Goal: Obtain resource: Obtain resource

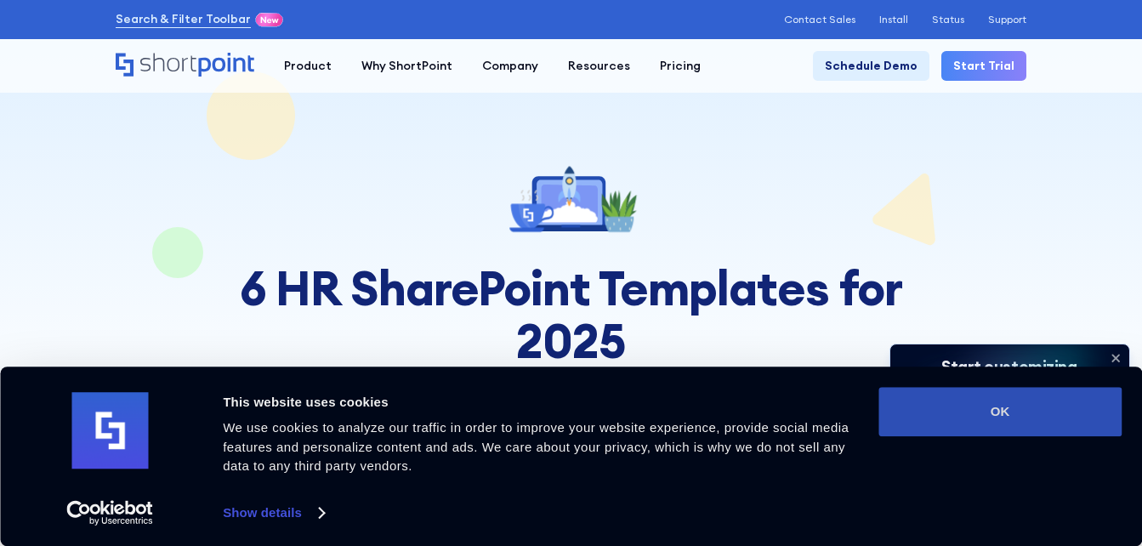
click at [968, 426] on button "OK" at bounding box center [999, 411] width 243 height 49
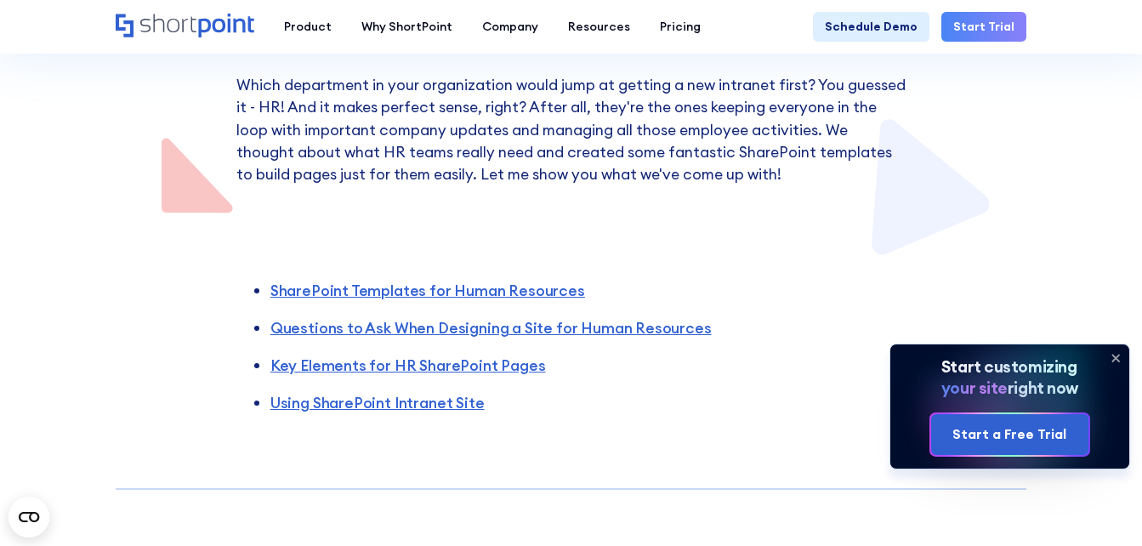
scroll to position [510, 0]
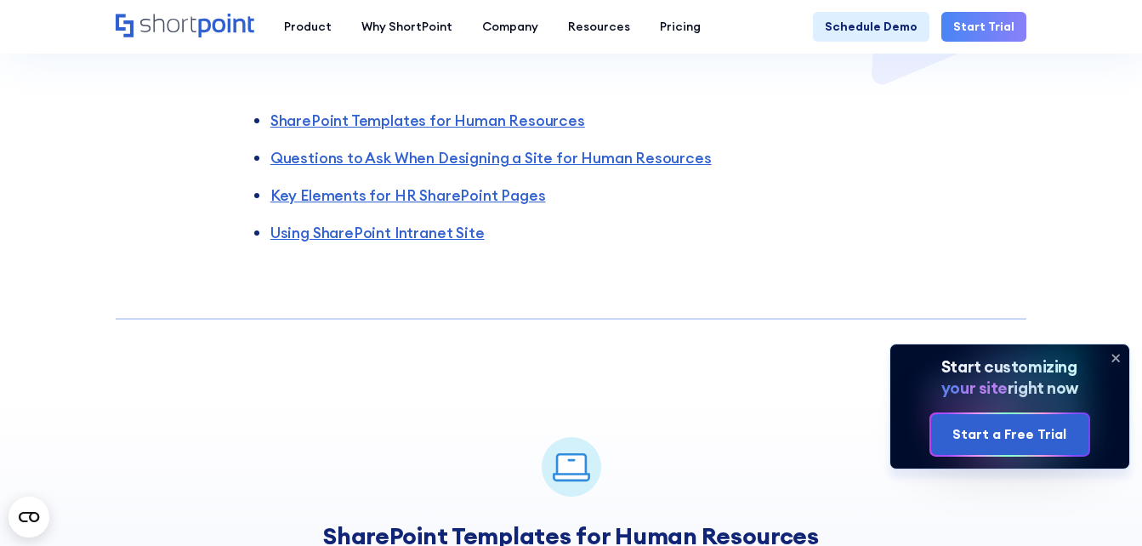
click at [1120, 353] on icon at bounding box center [1115, 357] width 27 height 27
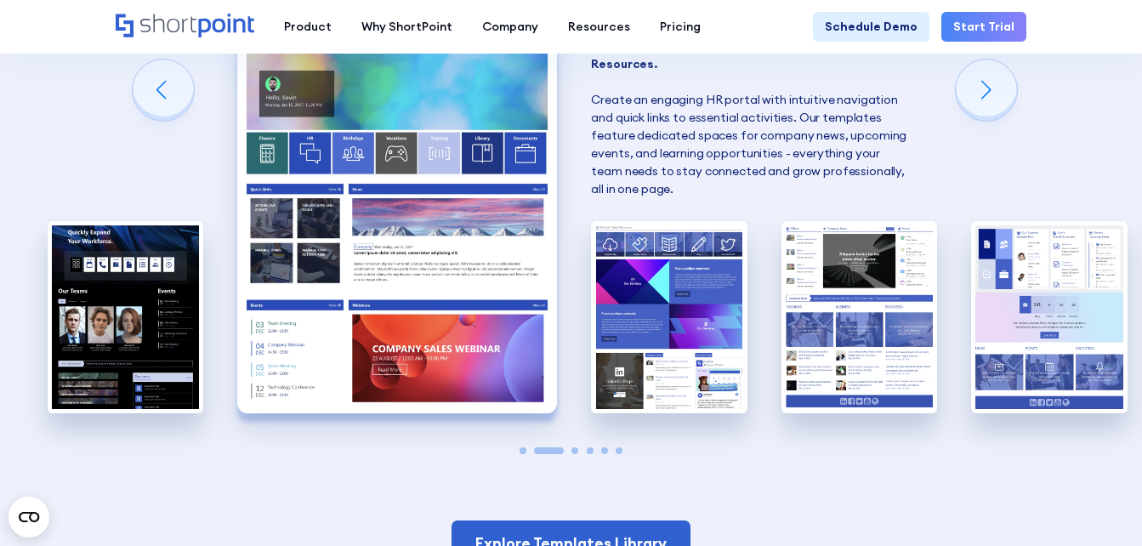
scroll to position [1275, 0]
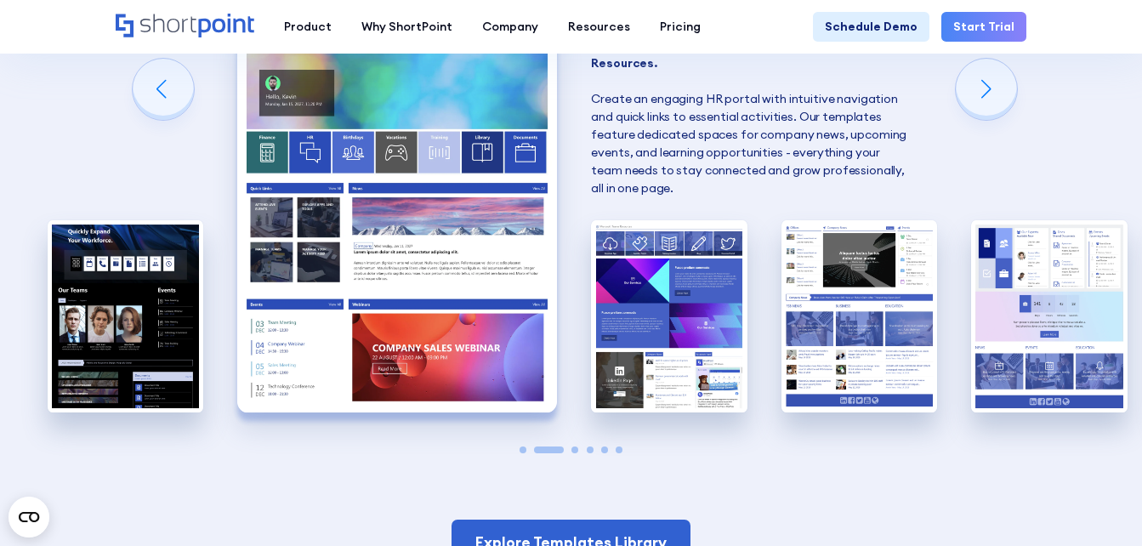
click at [303, 121] on img "2 / 6" at bounding box center [397, 215] width 320 height 393
click at [324, 185] on img "2 / 6" at bounding box center [397, 215] width 320 height 393
click at [334, 145] on img "2 / 6" at bounding box center [397, 215] width 320 height 393
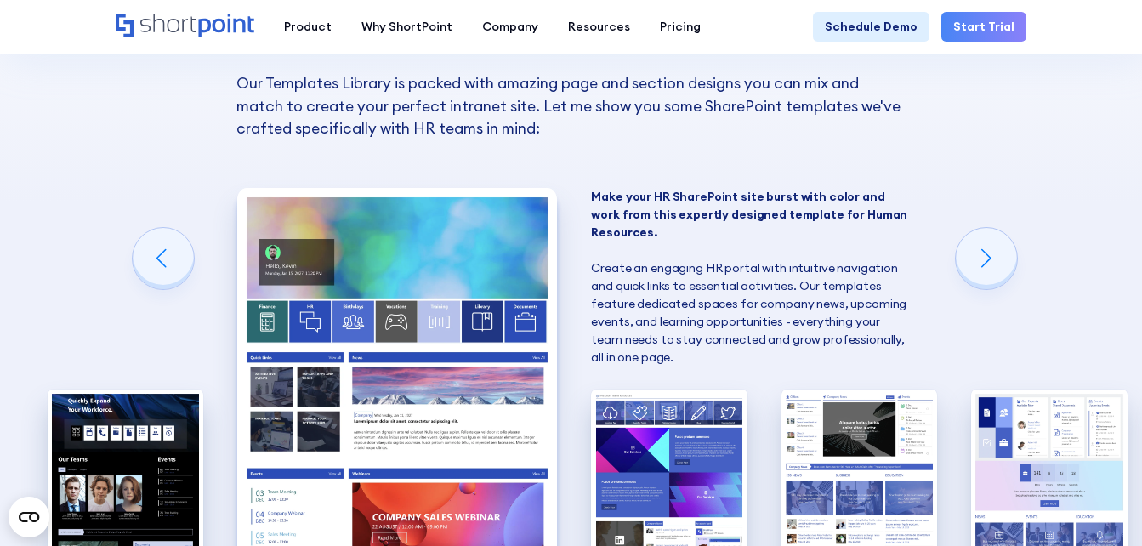
scroll to position [1105, 0]
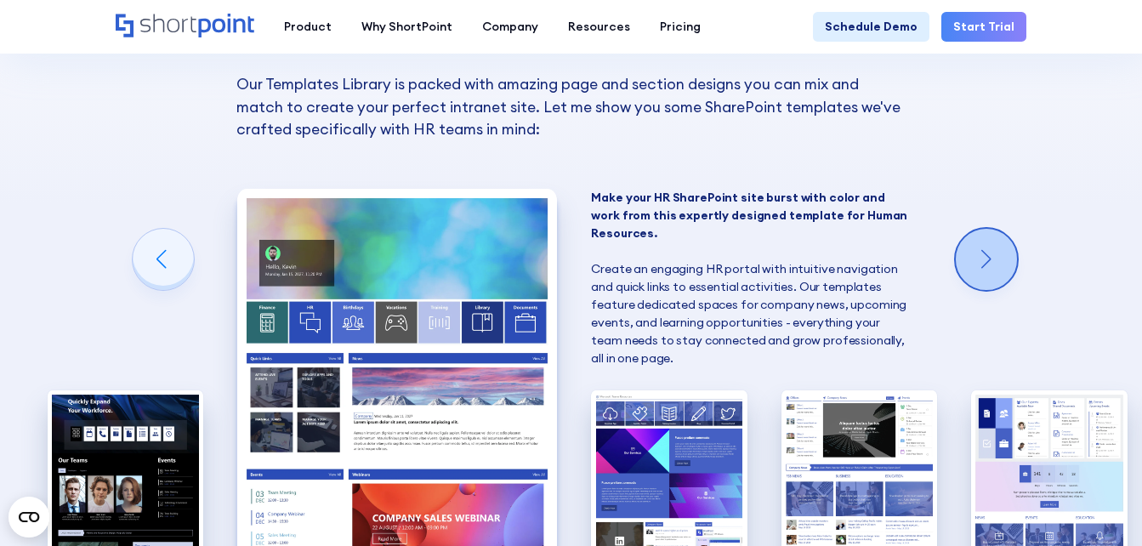
click at [980, 252] on div "Next slide" at bounding box center [986, 259] width 61 height 61
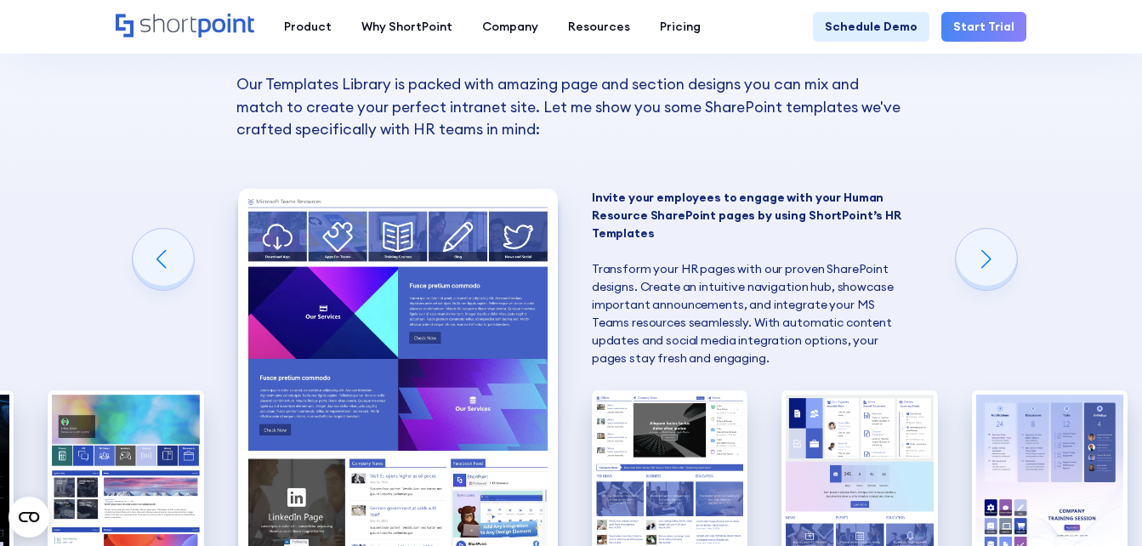
click at [435, 333] on img "3 / 6" at bounding box center [398, 385] width 320 height 393
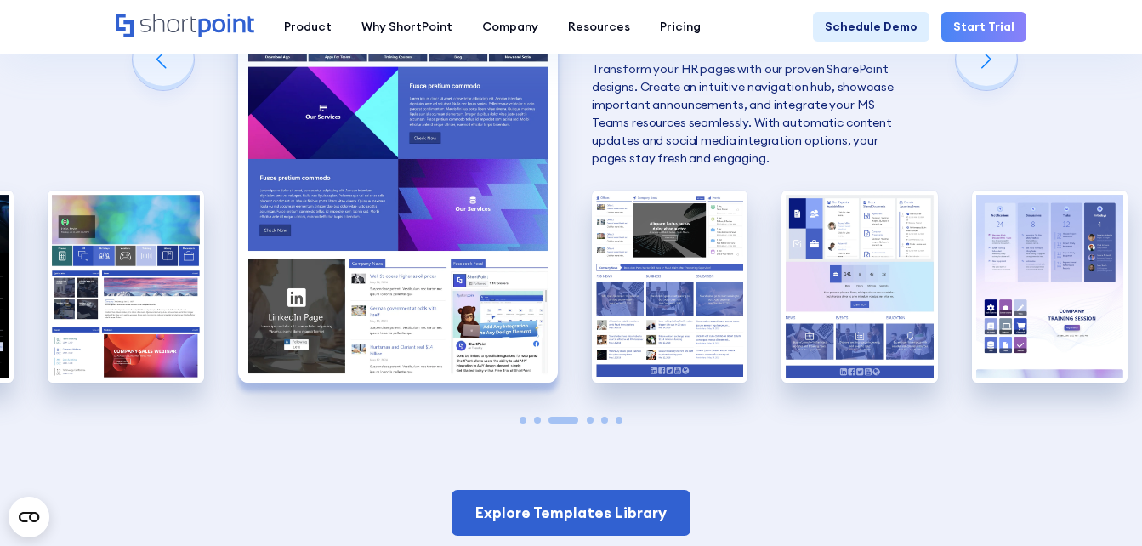
scroll to position [1275, 0]
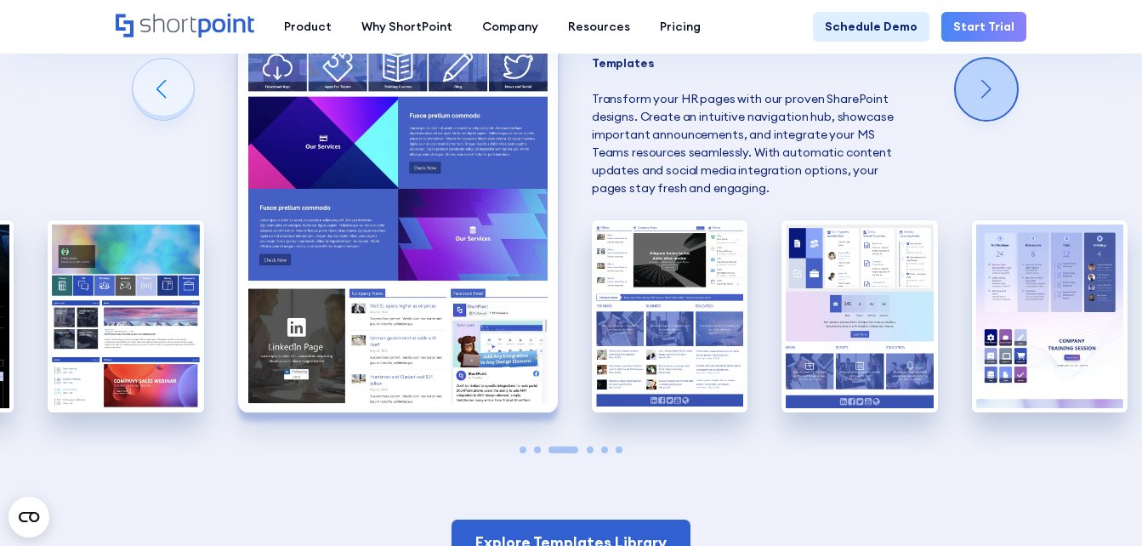
click at [979, 107] on div "Next slide" at bounding box center [986, 89] width 61 height 61
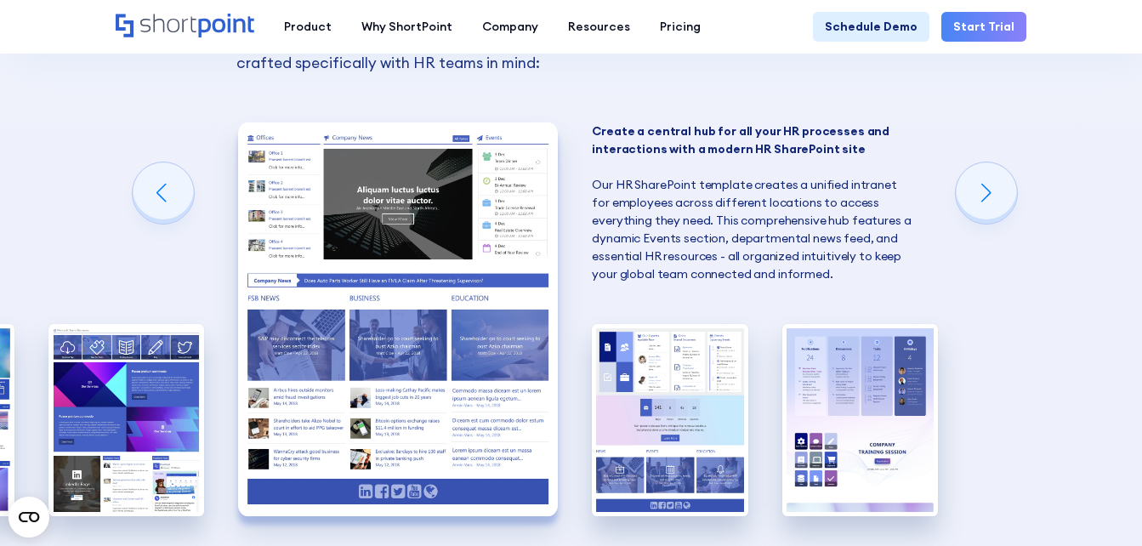
scroll to position [1190, 0]
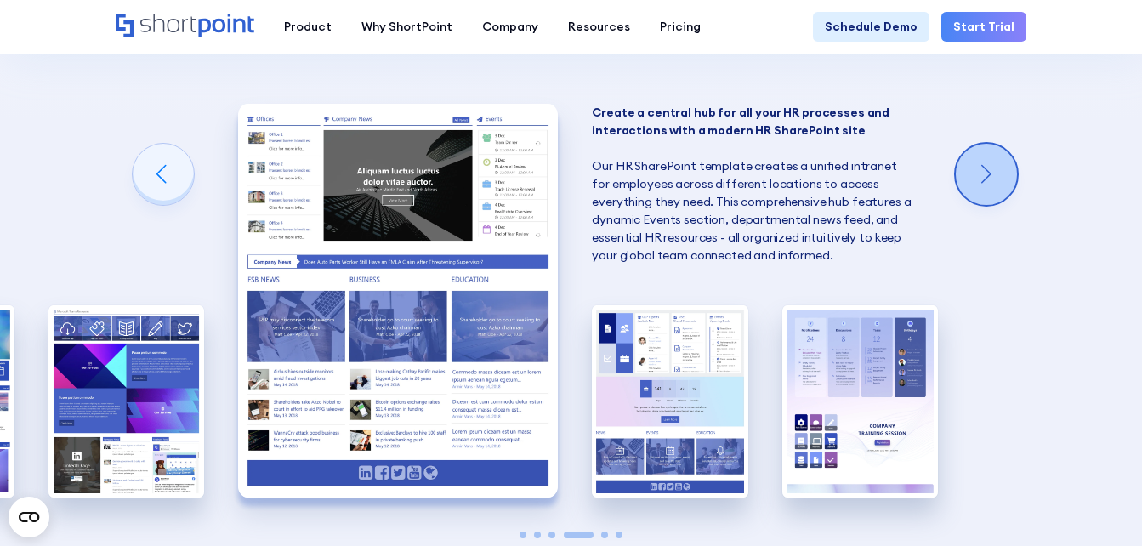
click at [969, 171] on div "Next slide" at bounding box center [986, 174] width 61 height 61
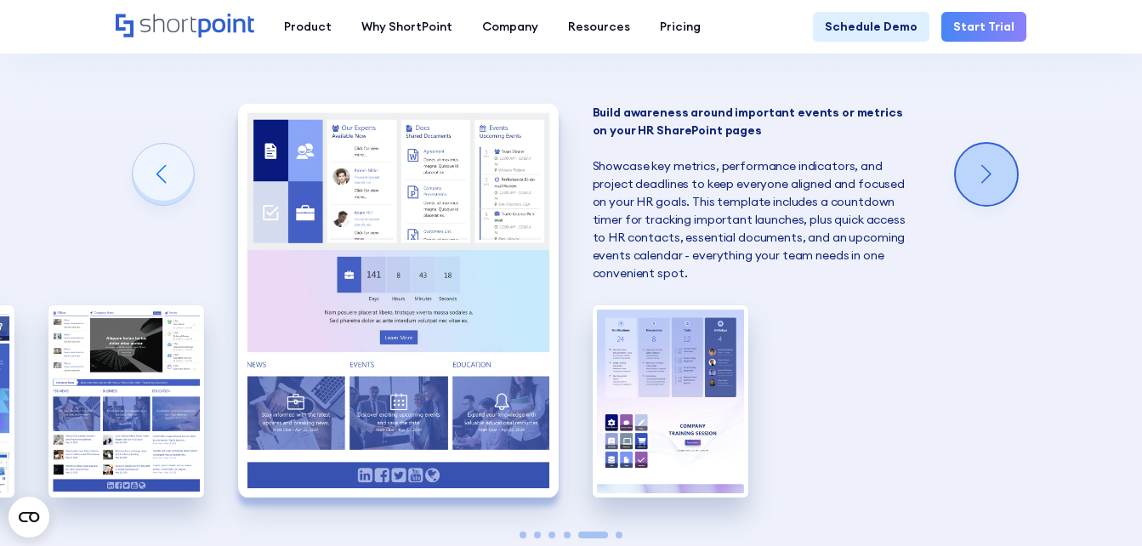
click at [969, 171] on div "Next slide" at bounding box center [986, 174] width 61 height 61
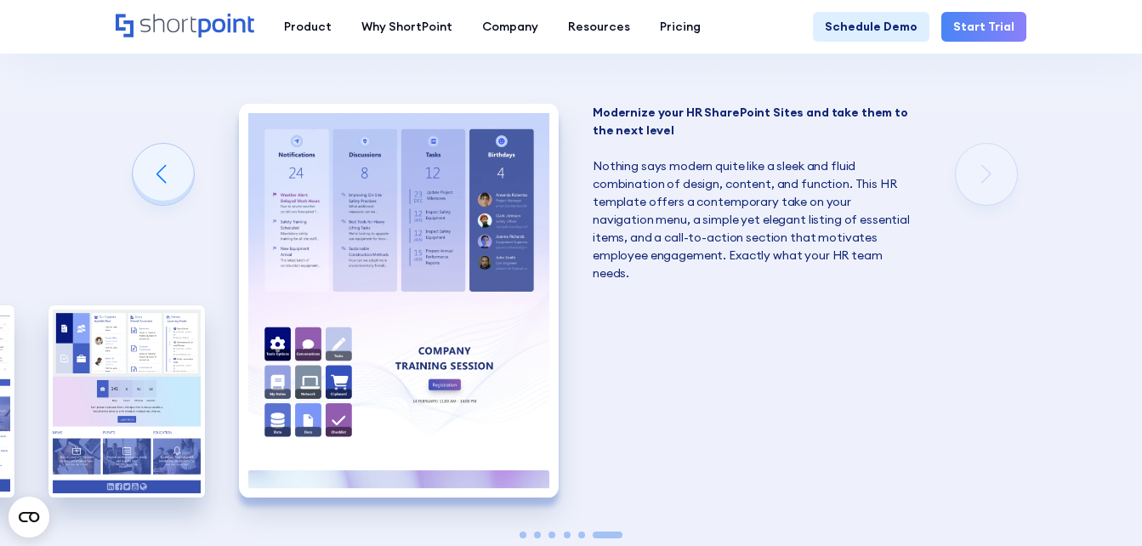
click at [969, 171] on div "SharePoint Templates for Human Resources Here at ShortPoint, we've put our hear…" at bounding box center [571, 203] width 1142 height 979
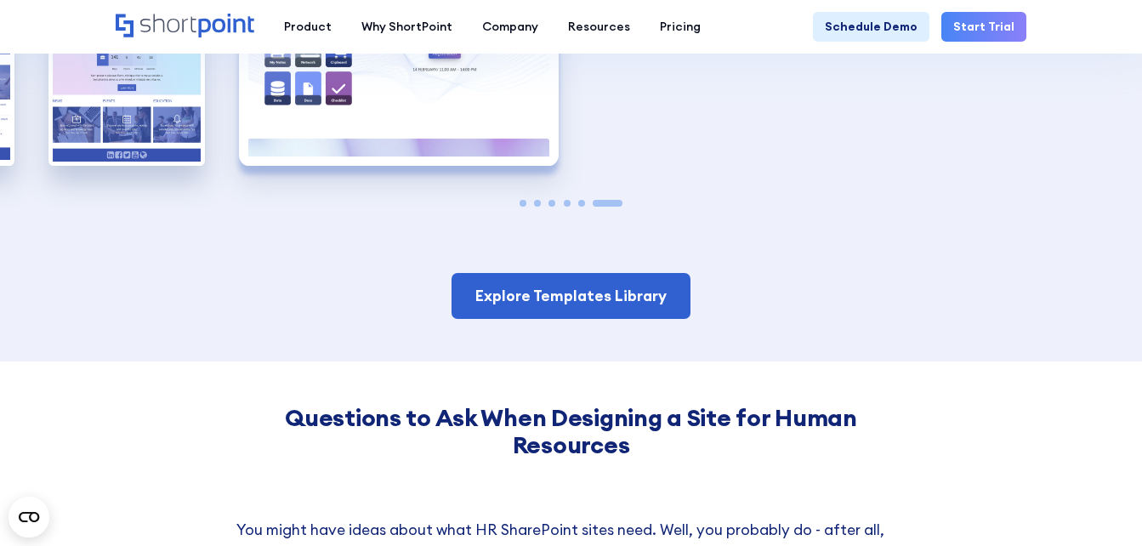
scroll to position [1446, 0]
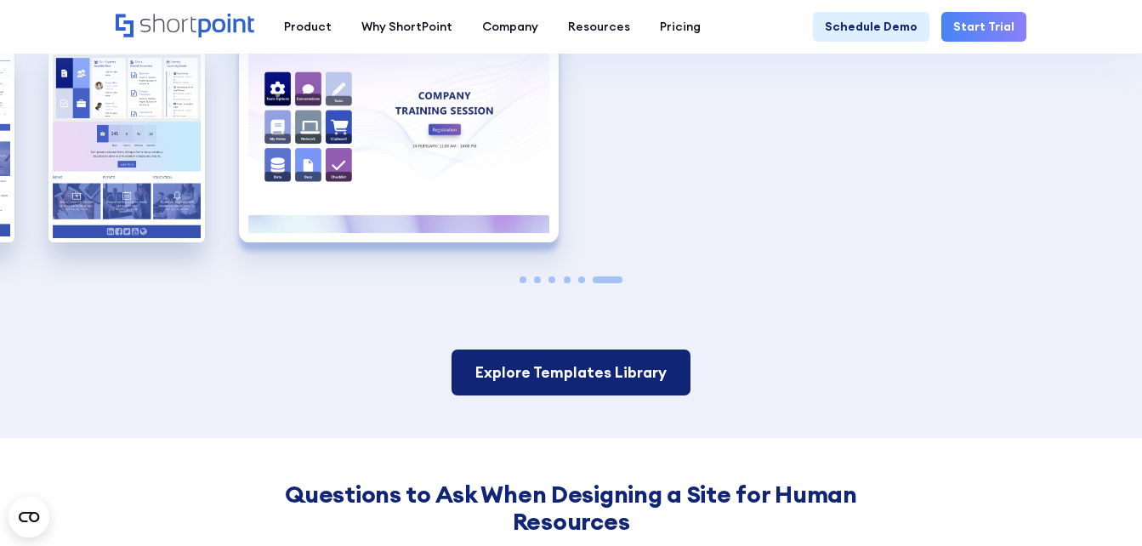
click at [622, 391] on link "Explore Templates Library" at bounding box center [571, 372] width 239 height 46
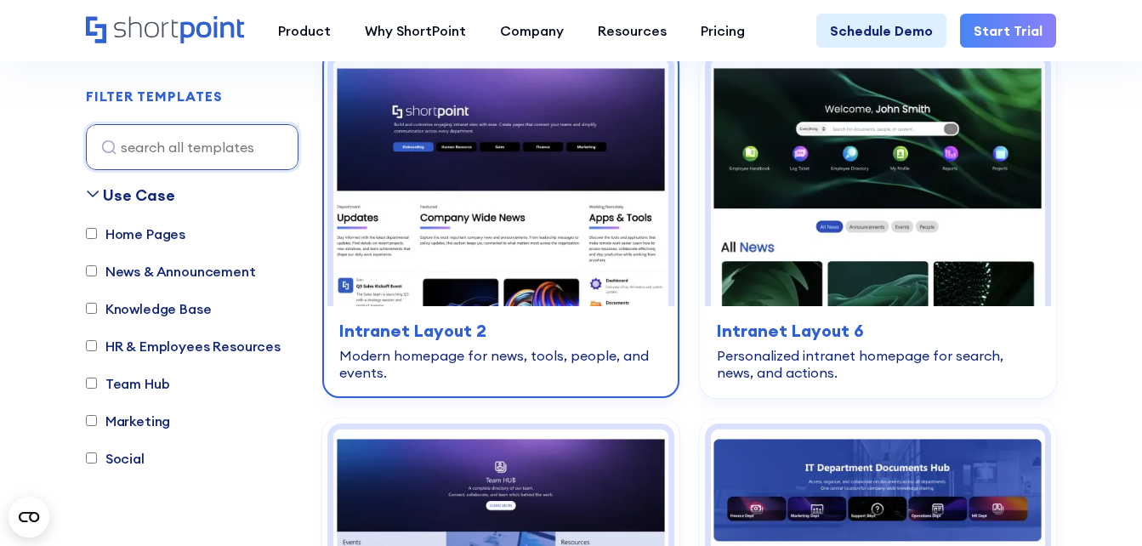
scroll to position [510, 0]
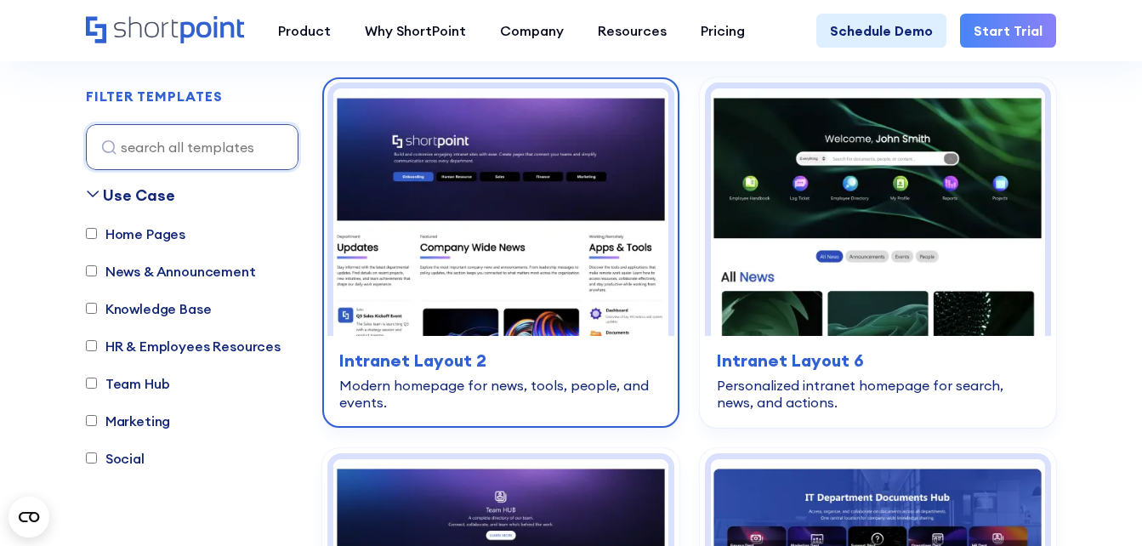
click at [533, 265] on img at bounding box center [500, 211] width 335 height 247
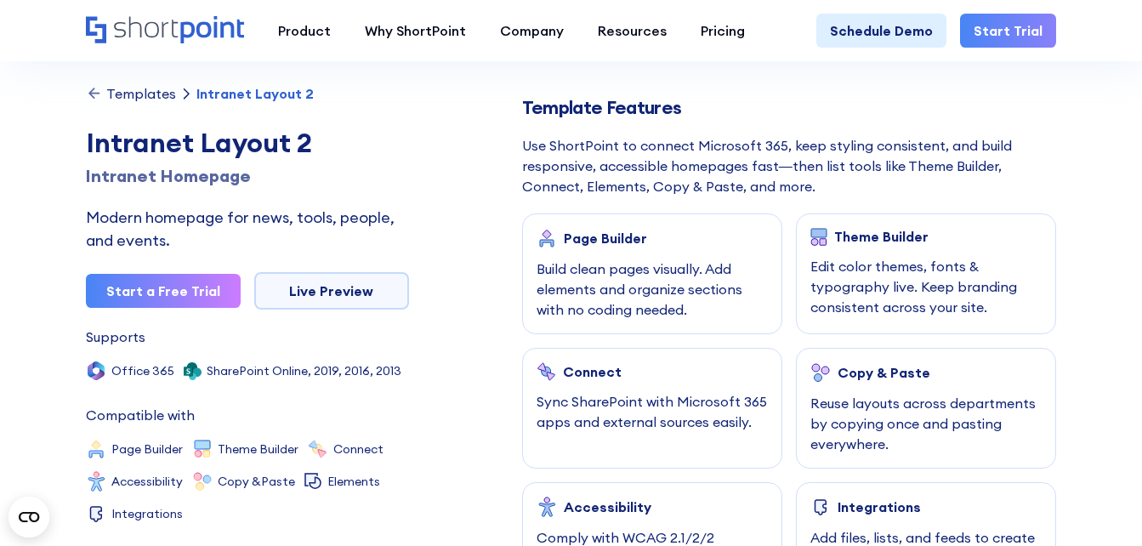
scroll to position [680, 0]
